Goal: Task Accomplishment & Management: Manage account settings

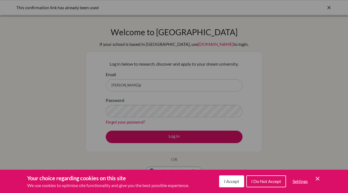
click at [224, 186] on button "I Accept" at bounding box center [231, 182] width 25 height 12
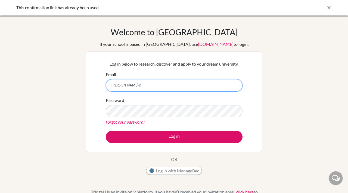
click at [191, 85] on input "aabid@" at bounding box center [174, 85] width 137 height 13
type input "[PERSON_NAME][EMAIL_ADDRESS][DOMAIN_NAME]"
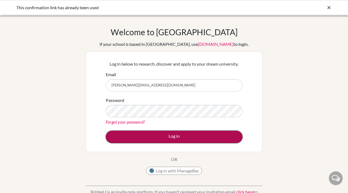
click at [150, 138] on button "Log in" at bounding box center [174, 137] width 137 height 13
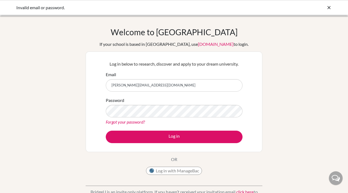
click at [132, 124] on link "Forgot your password?" at bounding box center [125, 122] width 39 height 5
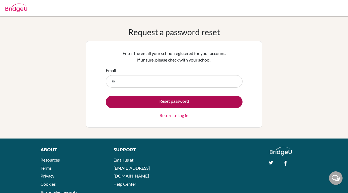
type input "[PERSON_NAME][EMAIL_ADDRESS][DOMAIN_NAME]"
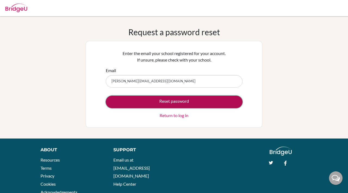
click at [151, 102] on button "Reset password" at bounding box center [174, 102] width 137 height 13
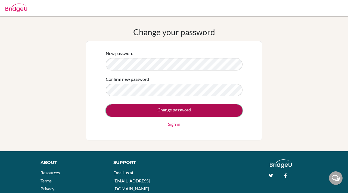
click at [149, 112] on input "Change password" at bounding box center [174, 111] width 137 height 13
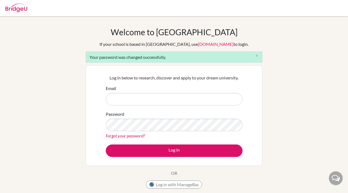
click at [149, 112] on div "Password Forgot your password?" at bounding box center [174, 125] width 137 height 28
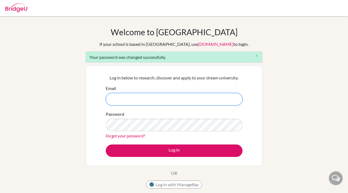
click at [155, 103] on input "Email" at bounding box center [174, 99] width 137 height 13
type input "[PERSON_NAME][EMAIL_ADDRESS][DOMAIN_NAME]"
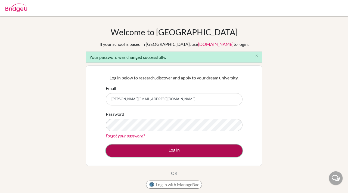
click at [152, 152] on button "Log in" at bounding box center [174, 151] width 137 height 13
